Goal: Task Accomplishment & Management: Use online tool/utility

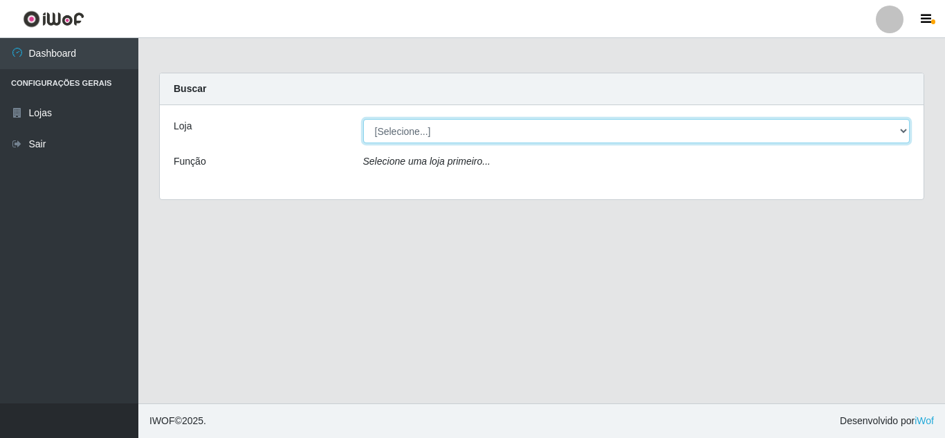
click at [397, 131] on select "[Selecione...] Queiroz Atacadão - [GEOGRAPHIC_DATA]" at bounding box center [636, 131] width 547 height 24
select select "225"
click at [363, 119] on select "[Selecione...] Queiroz Atacadão - [GEOGRAPHIC_DATA]" at bounding box center [636, 131] width 547 height 24
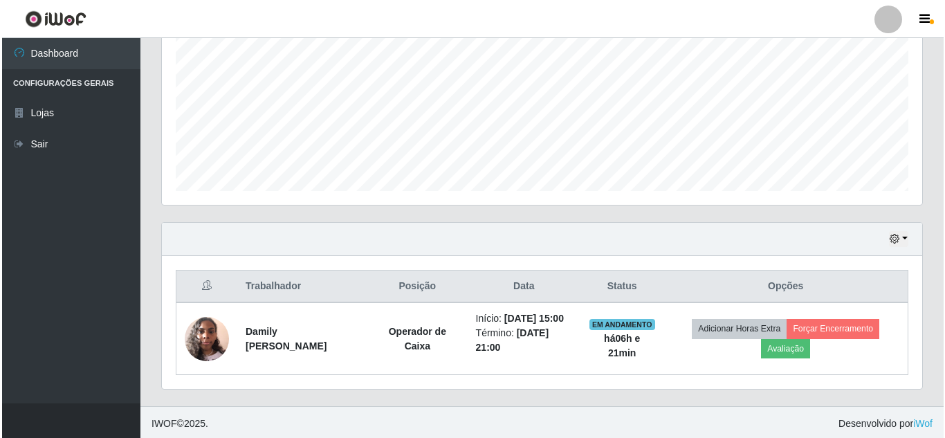
scroll to position [307, 0]
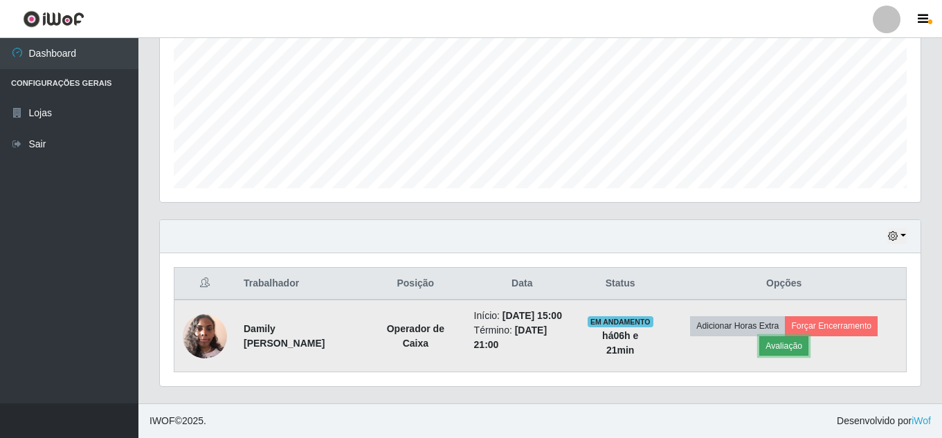
click at [801, 347] on button "Avaliação" at bounding box center [783, 345] width 49 height 19
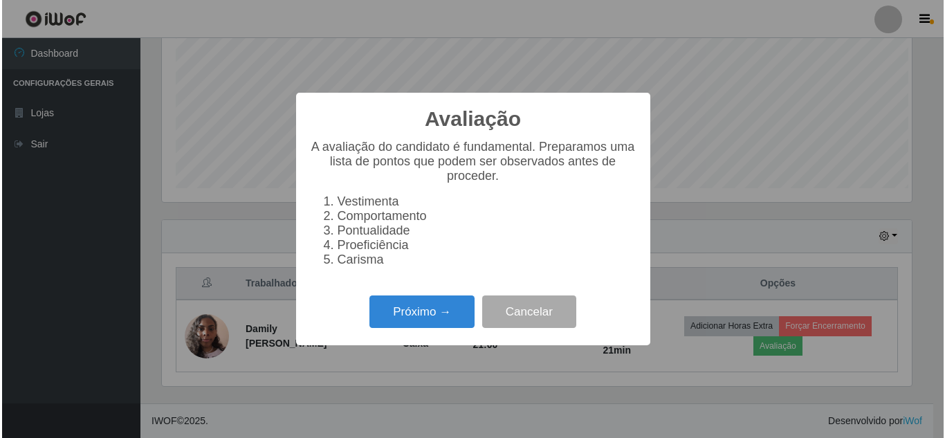
scroll to position [287, 754]
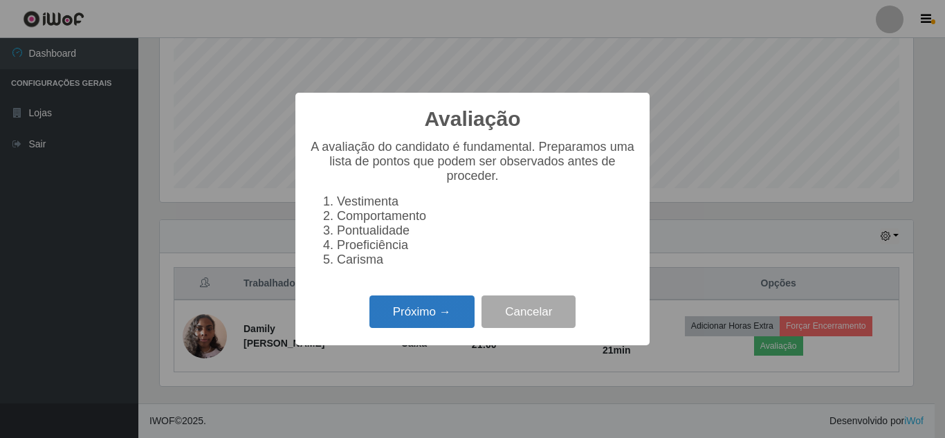
click at [415, 325] on button "Próximo →" at bounding box center [422, 312] width 105 height 33
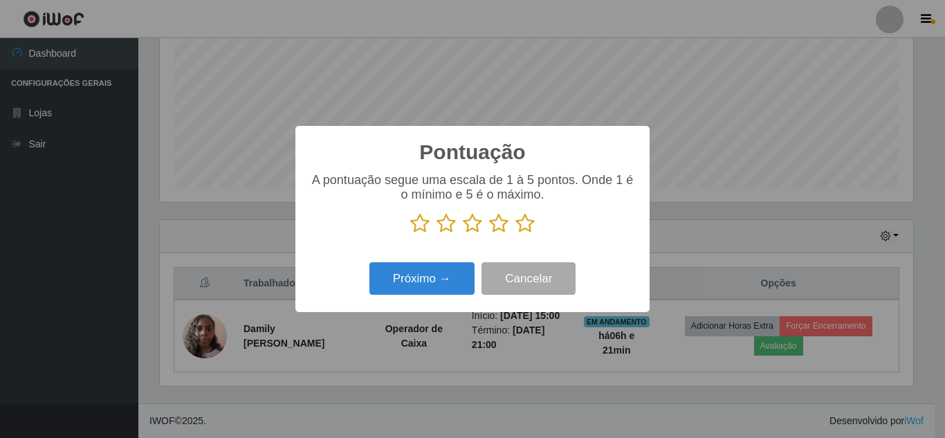
scroll to position [691805, 691339]
click at [527, 230] on icon at bounding box center [525, 223] width 19 height 21
click at [516, 234] on input "radio" at bounding box center [516, 234] width 0 height 0
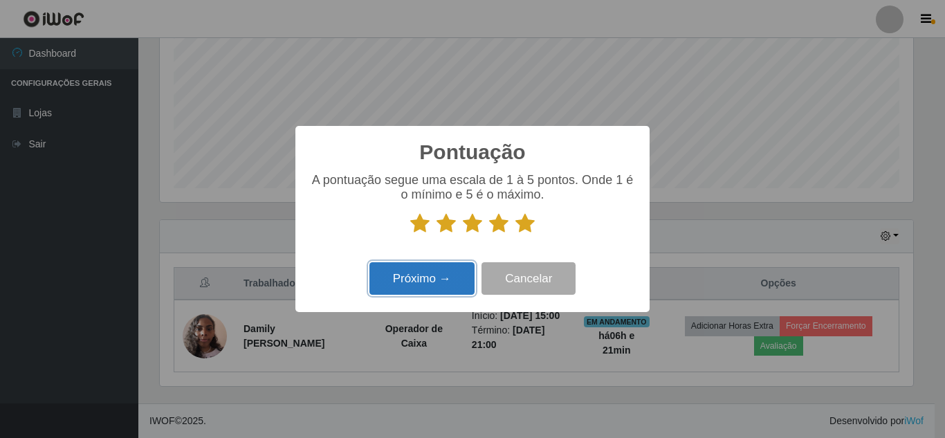
click at [424, 283] on button "Próximo →" at bounding box center [422, 278] width 105 height 33
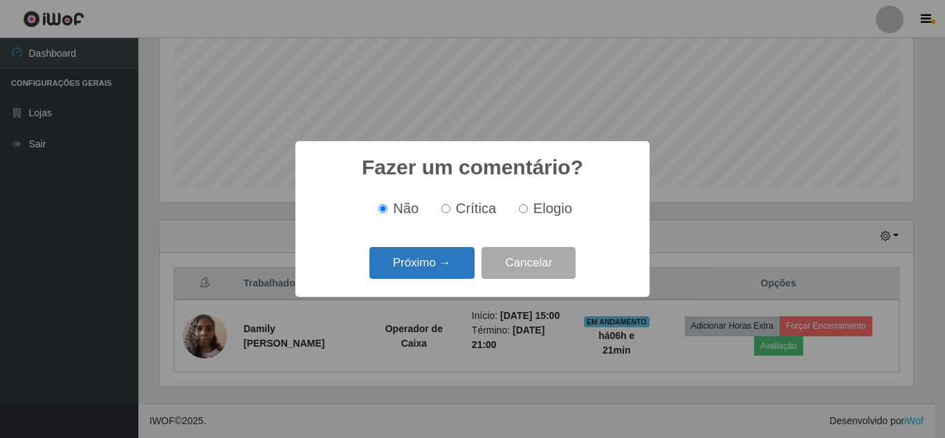
click at [441, 269] on button "Próximo →" at bounding box center [422, 263] width 105 height 33
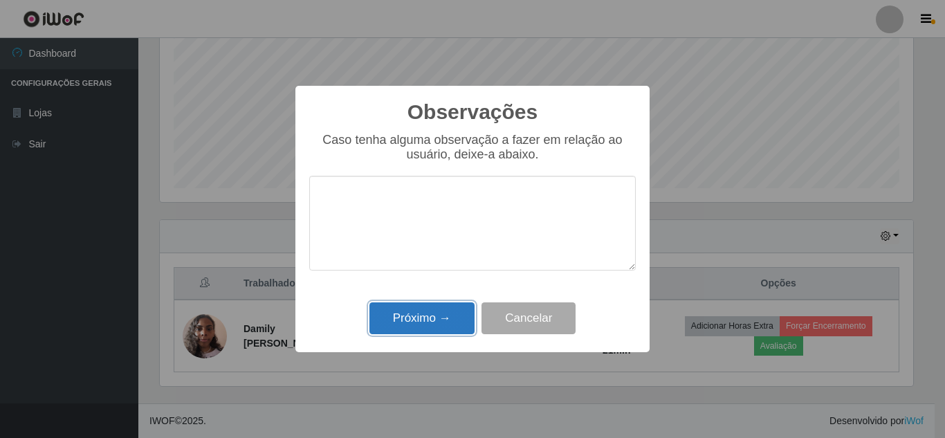
click at [427, 318] on button "Próximo →" at bounding box center [422, 318] width 105 height 33
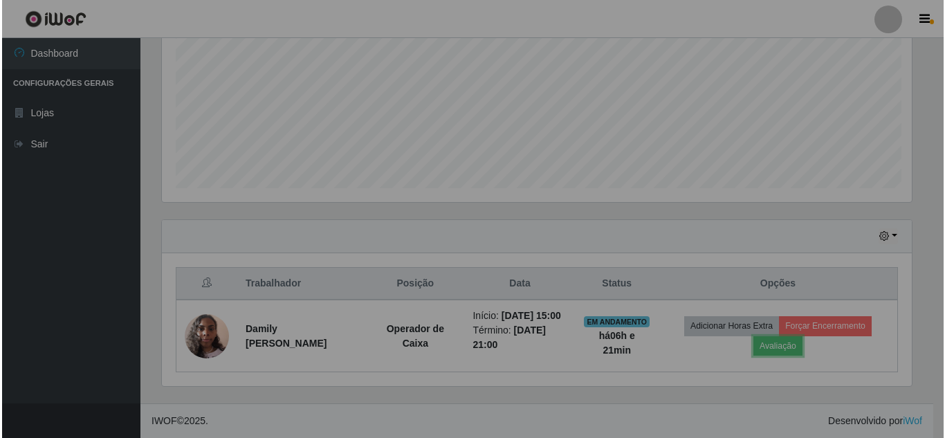
scroll to position [287, 761]
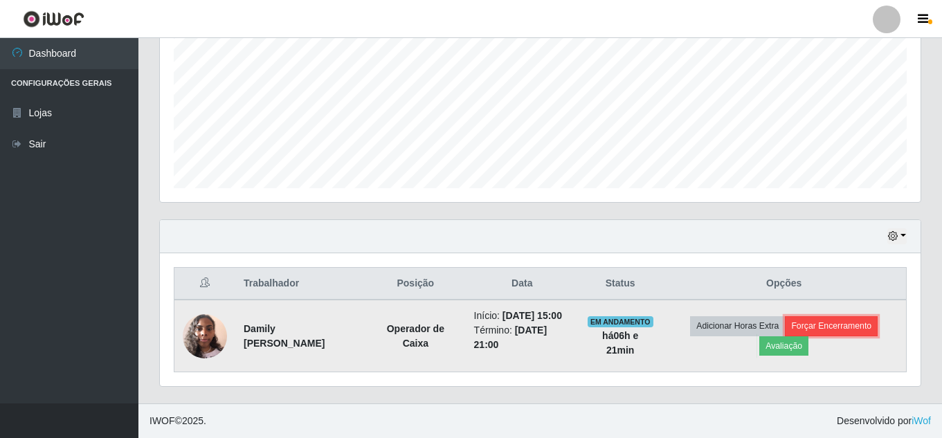
click at [831, 326] on button "Forçar Encerramento" at bounding box center [831, 325] width 93 height 19
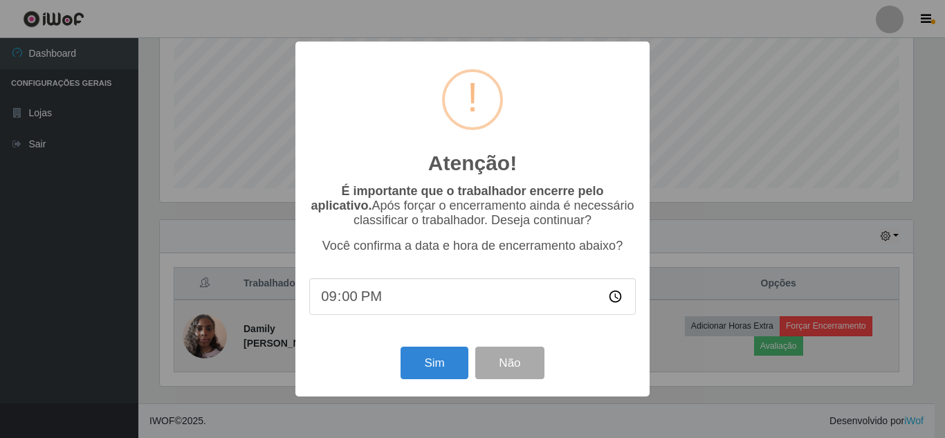
scroll to position [287, 754]
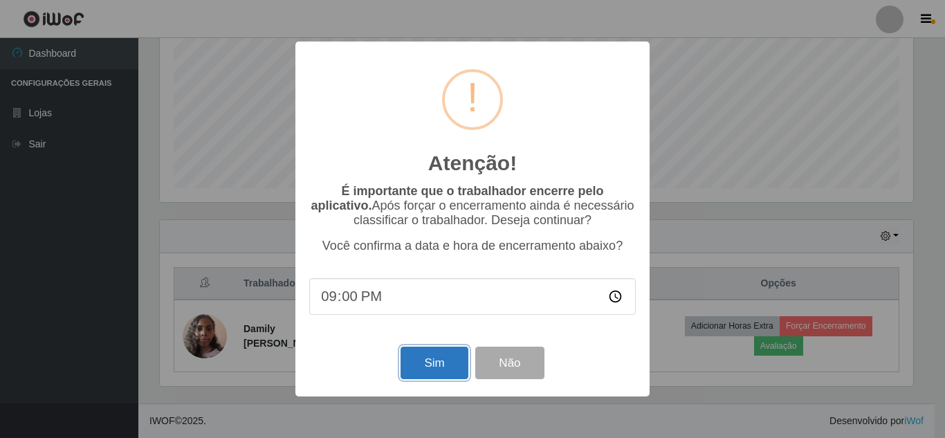
click at [442, 363] on button "Sim" at bounding box center [434, 363] width 67 height 33
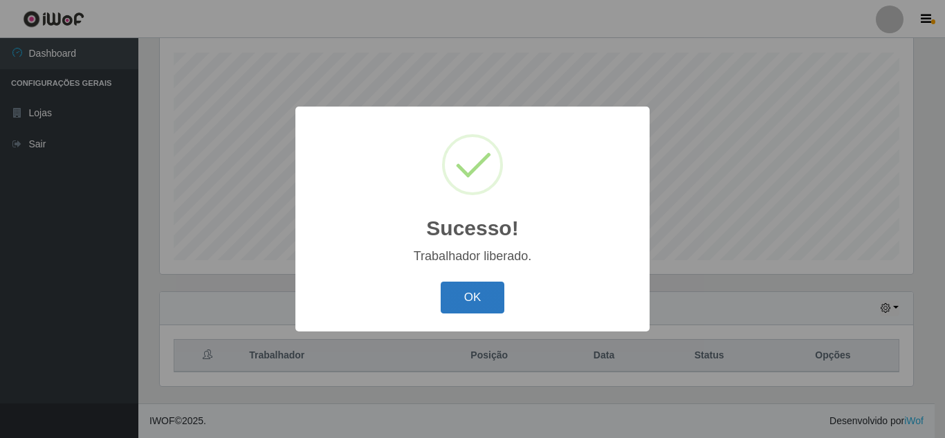
click at [480, 296] on button "OK" at bounding box center [473, 298] width 64 height 33
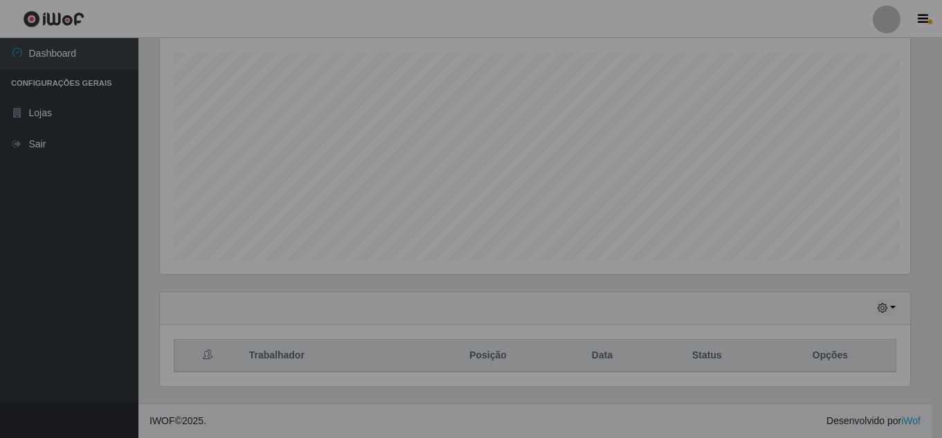
scroll to position [287, 761]
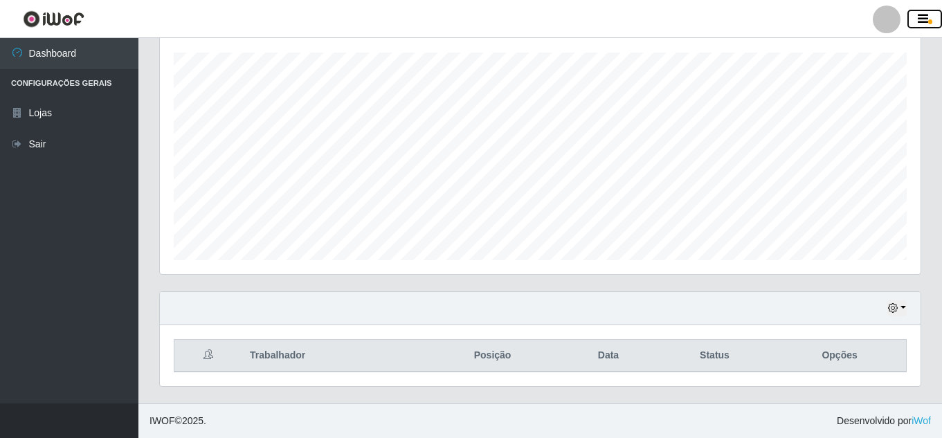
click at [925, 17] on icon "button" at bounding box center [923, 19] width 10 height 12
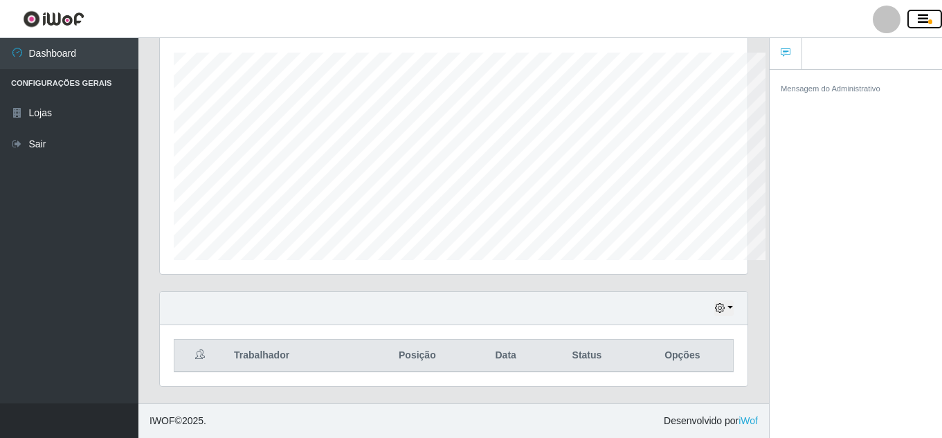
scroll to position [691805, 691504]
click at [915, 21] on button "button" at bounding box center [924, 19] width 35 height 19
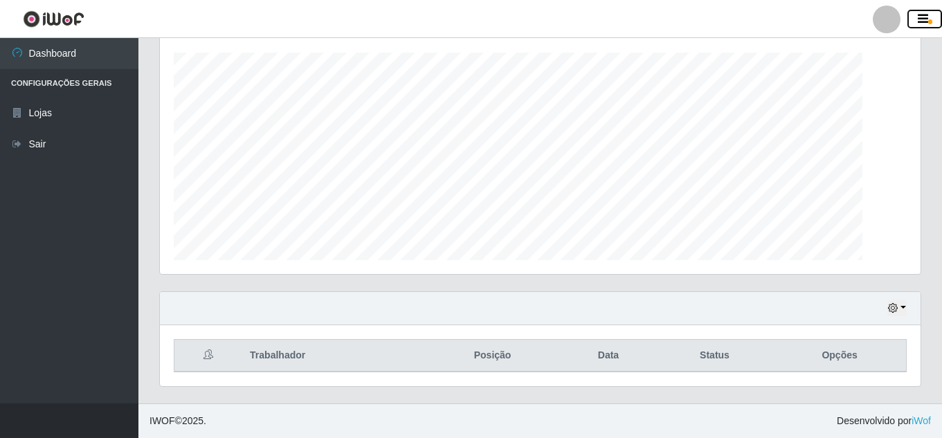
scroll to position [287, 761]
click at [889, 17] on div at bounding box center [887, 20] width 28 height 28
click at [902, 309] on button "button" at bounding box center [896, 308] width 19 height 16
click at [633, 269] on div "Agendamentos Day Month 28/08 Agendamentos 80.1" at bounding box center [540, 130] width 761 height 287
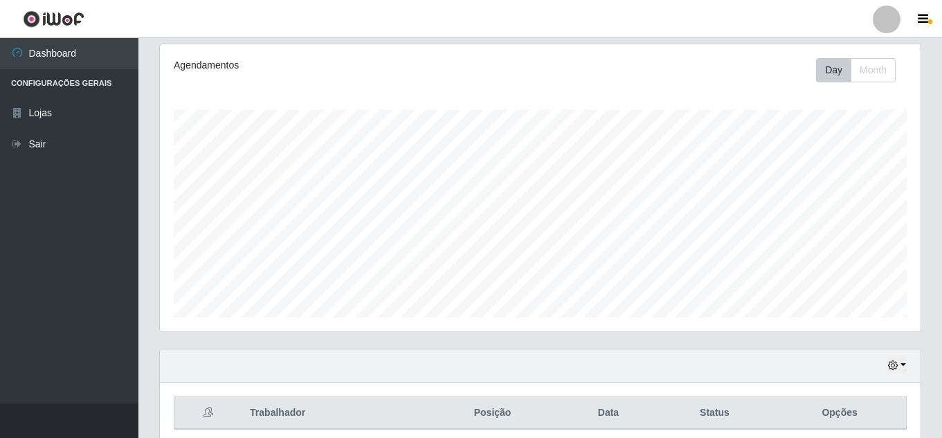
scroll to position [235, 0]
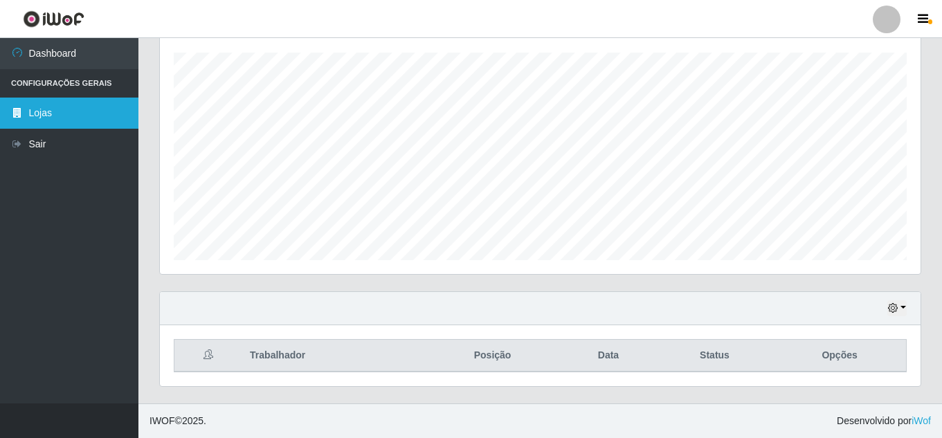
click at [47, 113] on link "Lojas" at bounding box center [69, 113] width 138 height 31
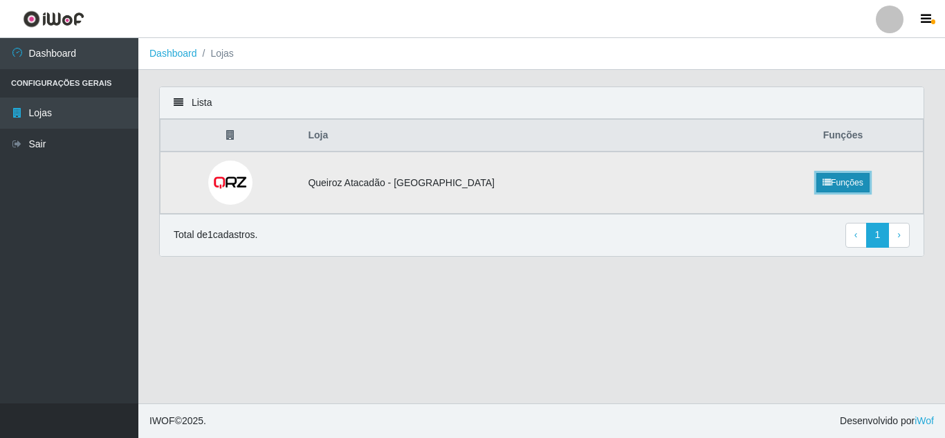
click at [817, 185] on link "Funções" at bounding box center [843, 182] width 53 height 19
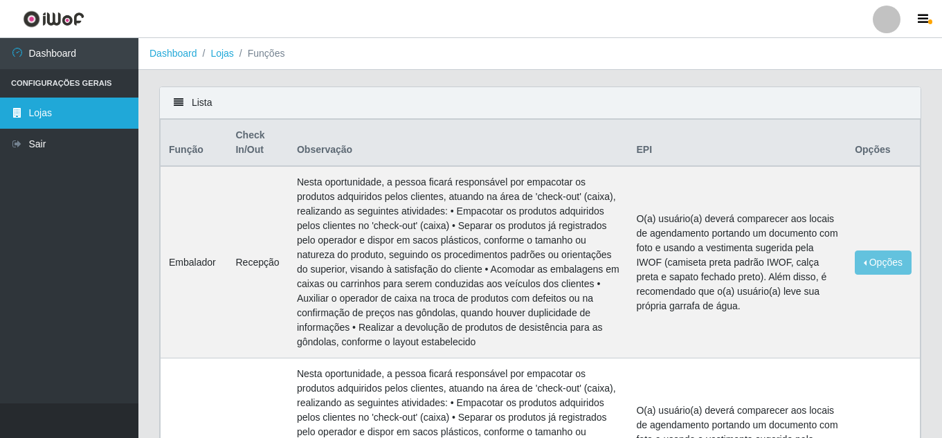
click at [48, 117] on link "Lojas" at bounding box center [69, 113] width 138 height 31
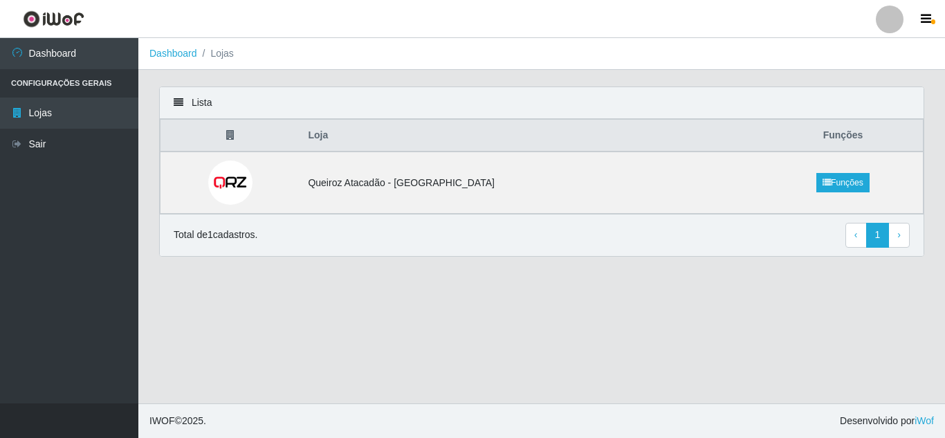
click at [97, 89] on li "Configurações Gerais" at bounding box center [69, 83] width 138 height 28
click at [240, 188] on img at bounding box center [230, 183] width 44 height 44
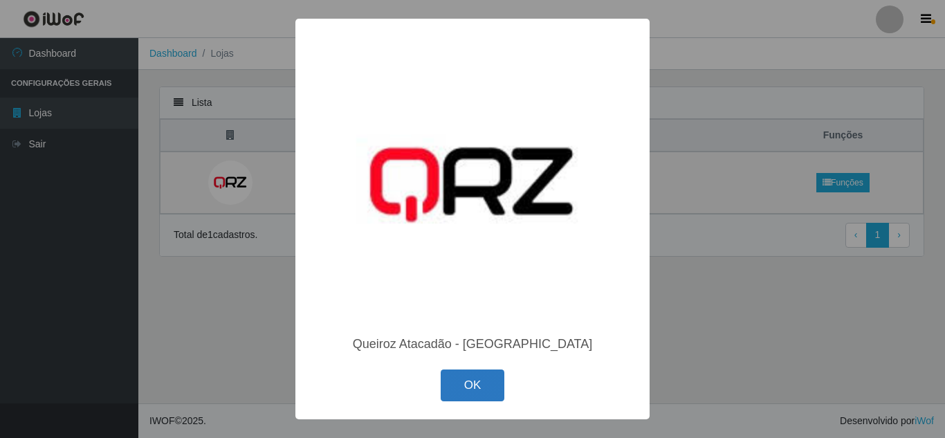
click at [483, 380] on button "OK" at bounding box center [473, 386] width 64 height 33
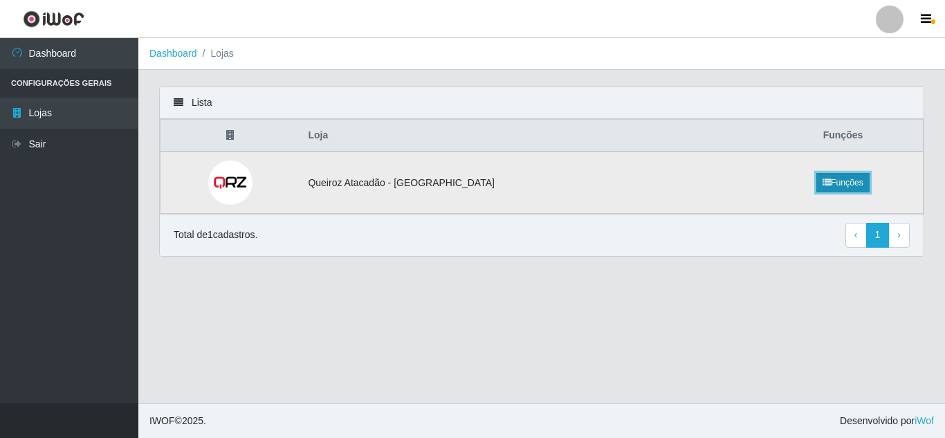
click at [840, 184] on link "Funções" at bounding box center [843, 182] width 53 height 19
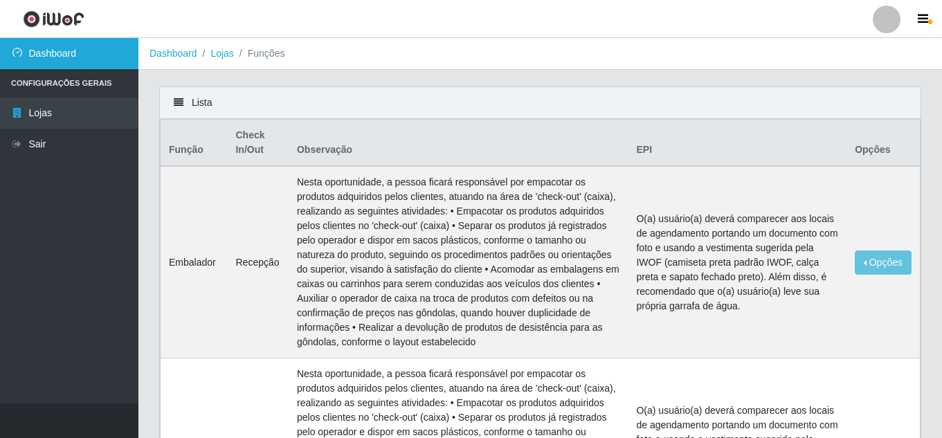
click at [27, 60] on link "Dashboard" at bounding box center [69, 53] width 138 height 31
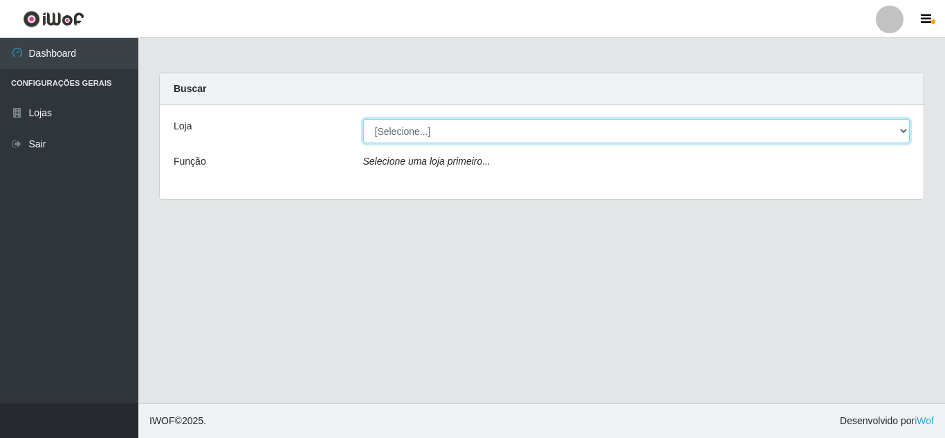
click at [424, 134] on select "[Selecione...] Queiroz Atacadão - [GEOGRAPHIC_DATA]" at bounding box center [636, 131] width 547 height 24
select select "225"
click at [363, 119] on select "[Selecione...] Queiroz Atacadão - [GEOGRAPHIC_DATA]" at bounding box center [636, 131] width 547 height 24
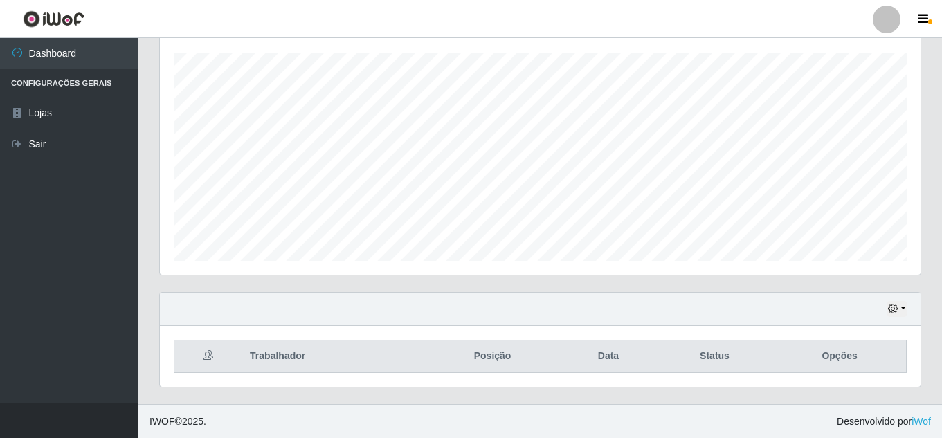
scroll to position [235, 0]
